Goal: Task Accomplishment & Management: Manage account settings

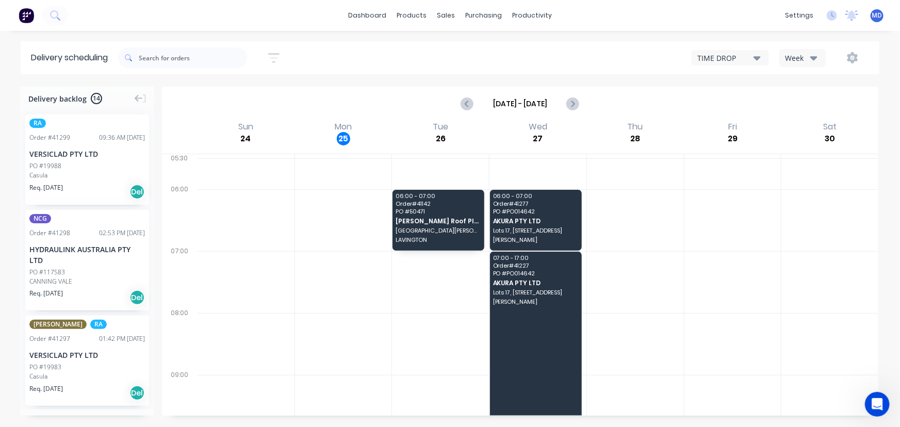
click at [817, 57] on icon "button" at bounding box center [814, 58] width 7 height 4
click at [815, 56] on icon "button" at bounding box center [814, 58] width 7 height 4
click at [528, 106] on input "Aug 24 - Aug 30" at bounding box center [520, 103] width 92 height 15
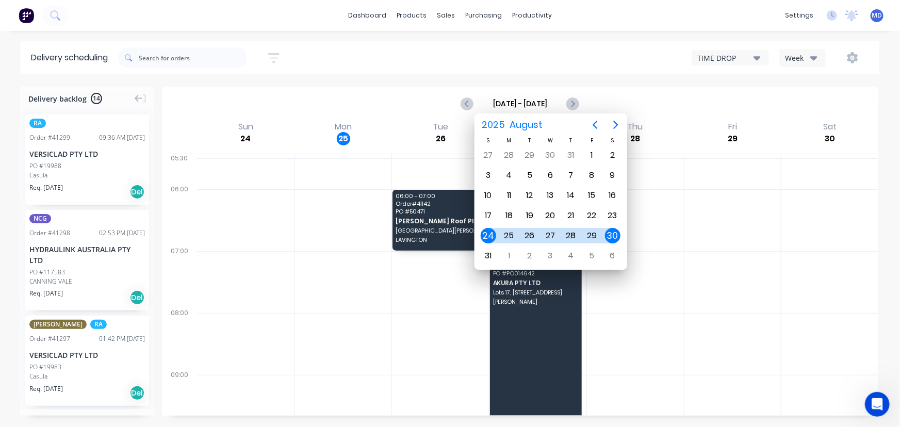
click at [528, 232] on div "26" at bounding box center [529, 235] width 15 height 15
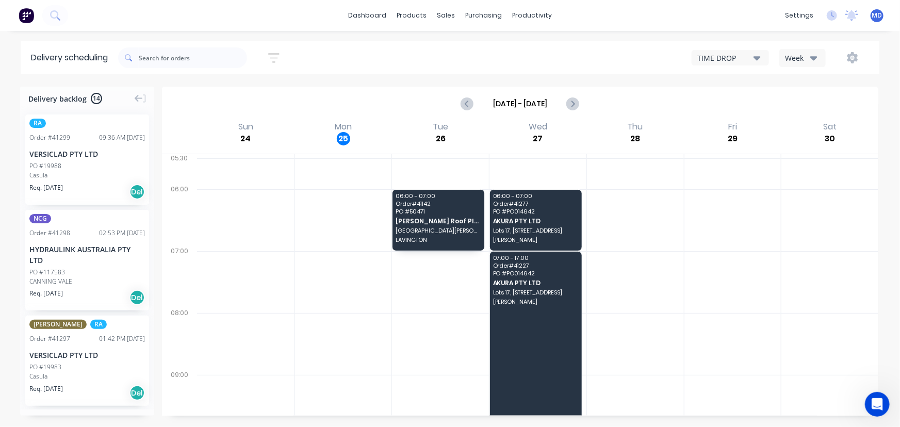
click at [813, 59] on icon "button" at bounding box center [814, 58] width 7 height 4
click at [809, 105] on div "Vehicle" at bounding box center [831, 105] width 102 height 21
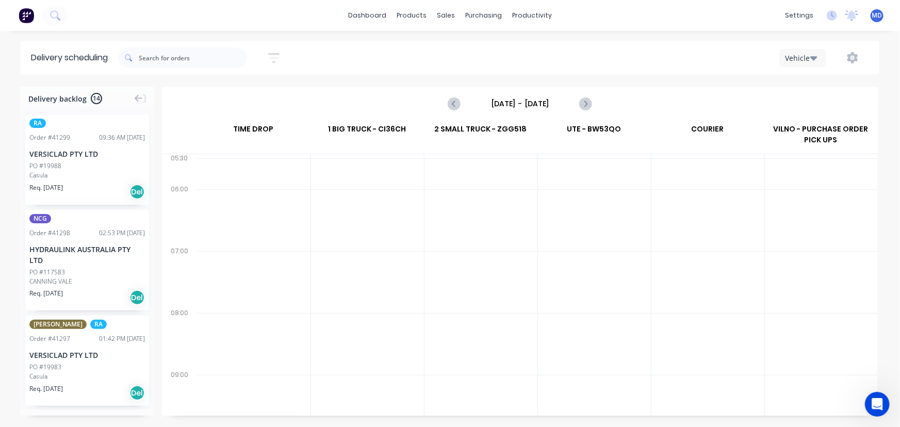
click at [515, 103] on input "Sunday - 24/08/25" at bounding box center [520, 103] width 102 height 15
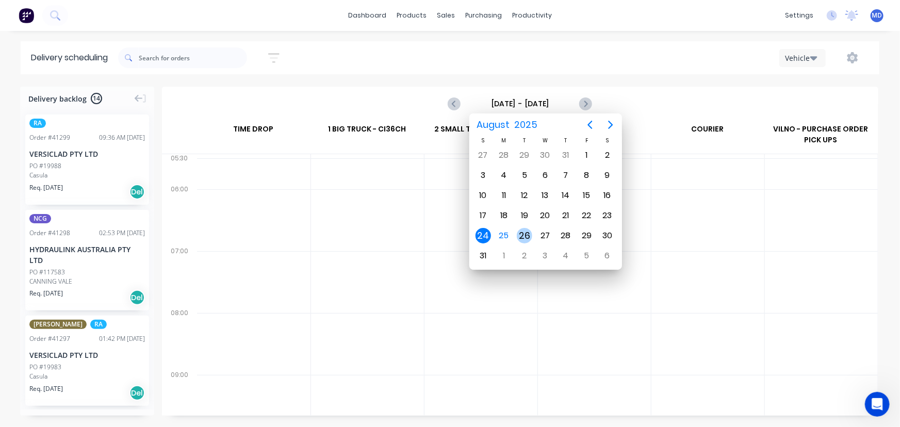
click at [524, 234] on div "26" at bounding box center [524, 235] width 15 height 15
type input "Tuesday - 26/08/25"
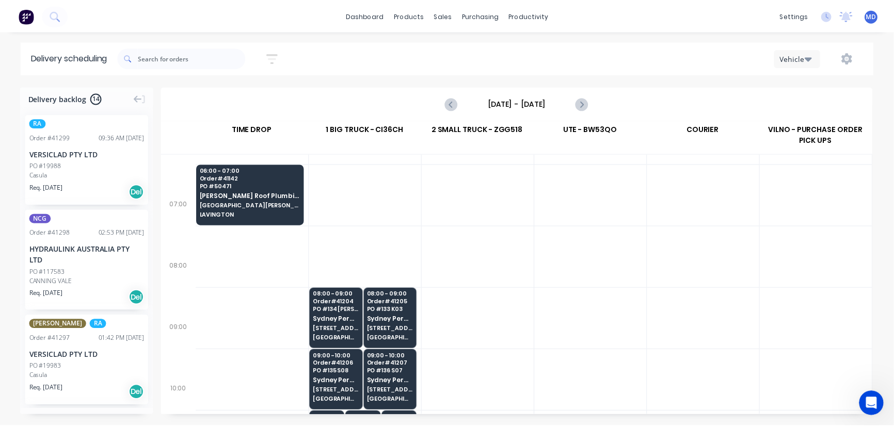
scroll to position [46, 0]
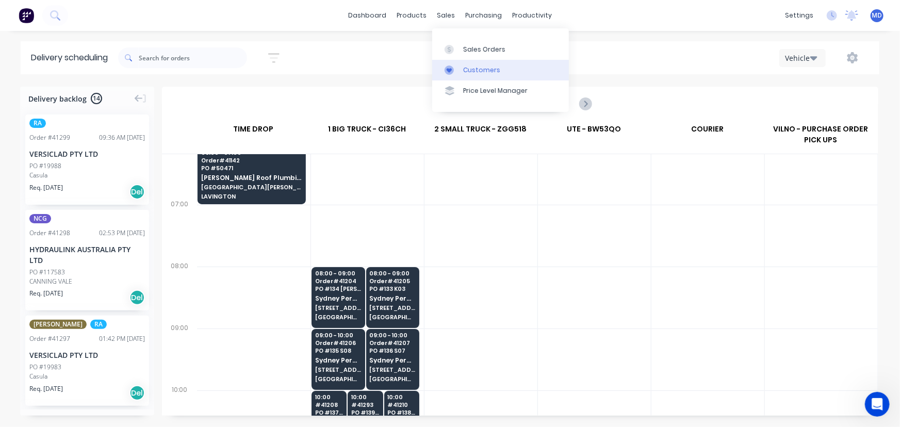
click at [479, 68] on div "Customers" at bounding box center [481, 70] width 37 height 9
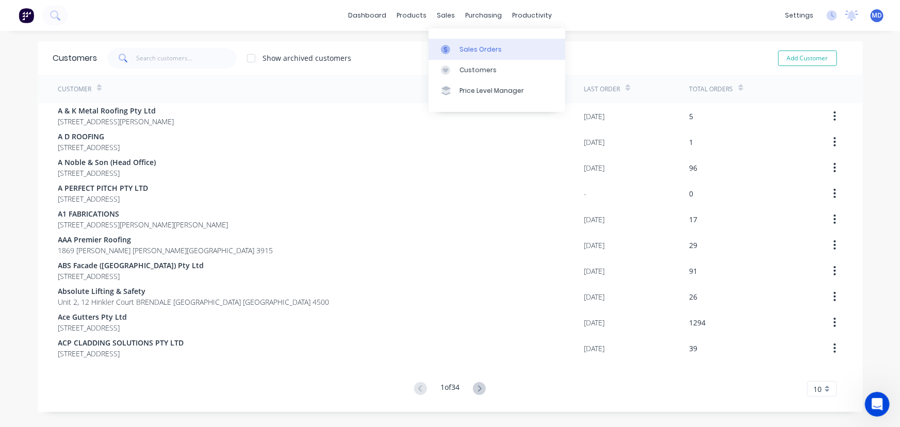
click at [487, 52] on div "Sales Orders" at bounding box center [481, 49] width 42 height 9
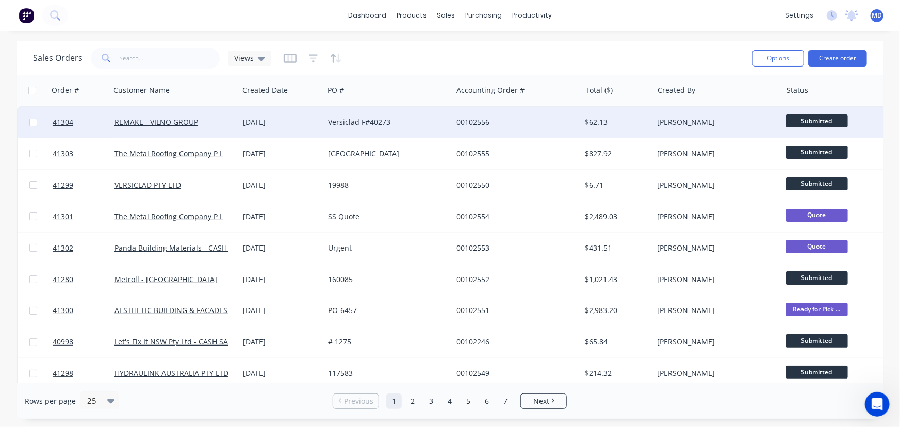
click at [433, 120] on div "Versiclad F#40273" at bounding box center [385, 122] width 115 height 10
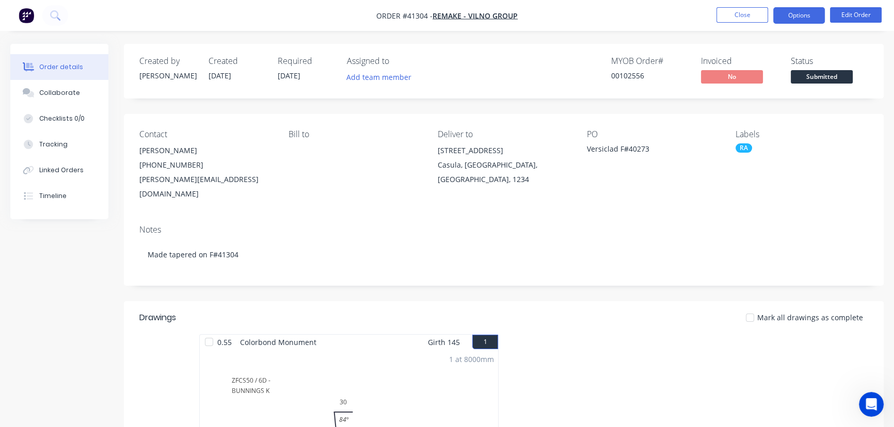
click at [800, 18] on button "Options" at bounding box center [799, 15] width 52 height 17
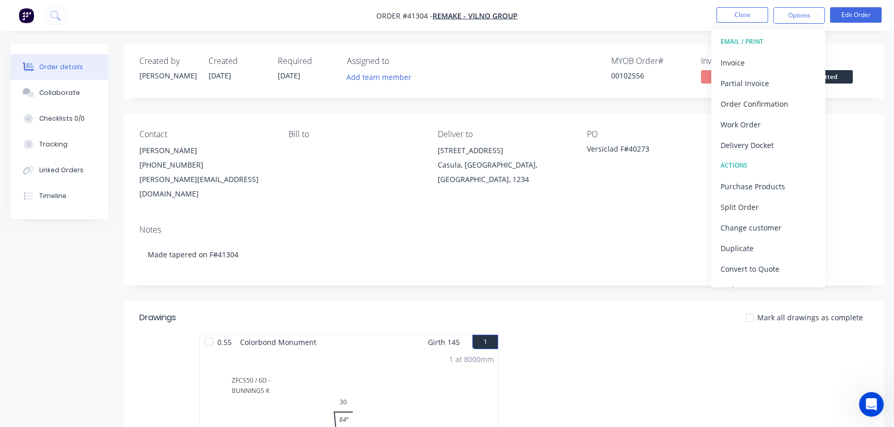
click at [661, 12] on nav "Order #41304 - REMAKE - VILNO GROUP Close Options EMAIL / PRINT Invoice Partial…" at bounding box center [447, 15] width 894 height 31
